Goal: Transaction & Acquisition: Purchase product/service

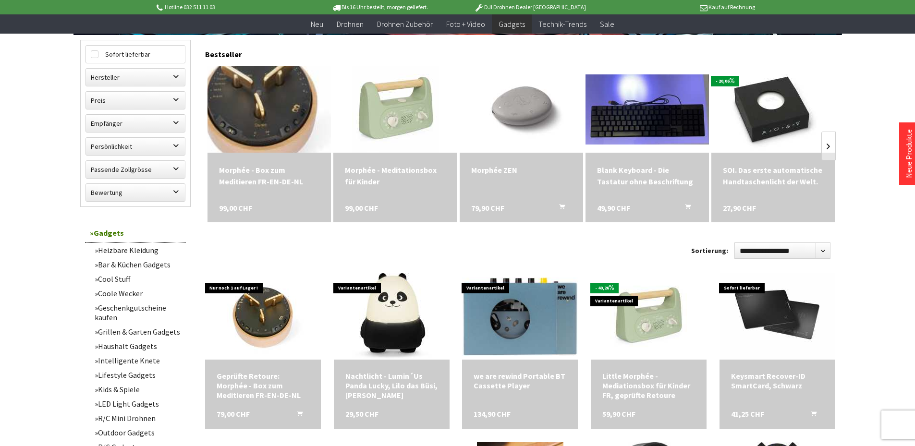
scroll to position [288, 0]
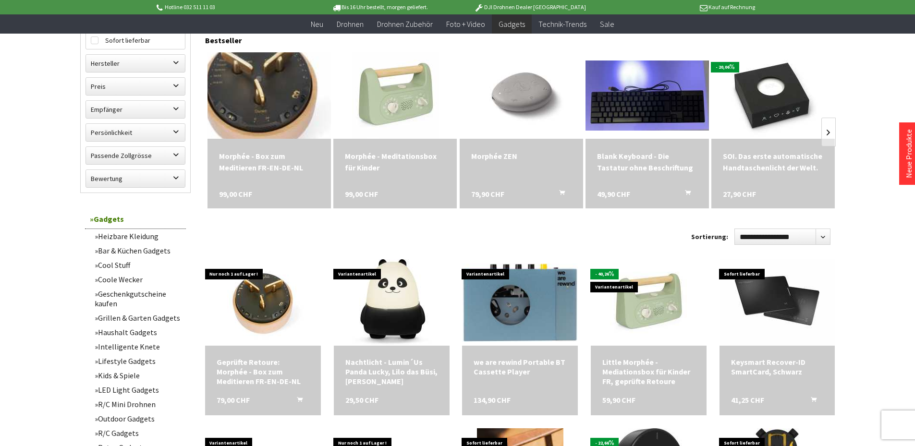
click at [248, 96] on img at bounding box center [269, 95] width 138 height 121
